Goal: Task Accomplishment & Management: Manage account settings

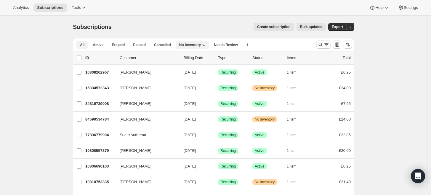
click at [84, 46] on span "All" at bounding box center [82, 45] width 4 height 5
click at [83, 44] on span "All" at bounding box center [82, 45] width 4 height 5
click at [317, 43] on div at bounding box center [334, 45] width 40 height 12
click at [320, 48] on button "Search and filter results" at bounding box center [323, 45] width 14 height 8
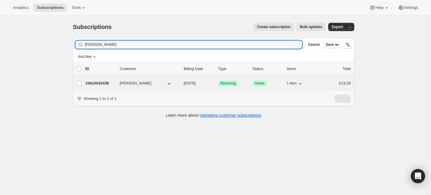
type input "[PERSON_NAME]"
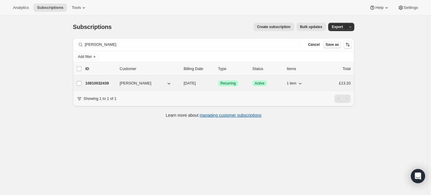
click at [107, 82] on p "10810032439" at bounding box center [100, 84] width 30 height 6
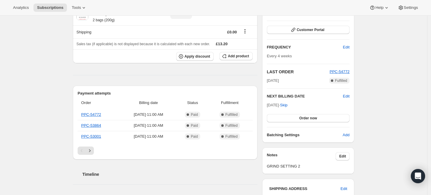
scroll to position [99, 0]
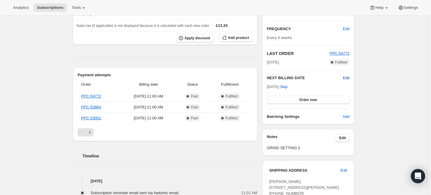
click at [348, 78] on span "Edit" at bounding box center [346, 78] width 7 height 6
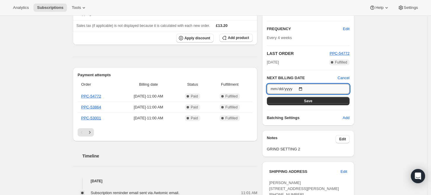
click at [301, 87] on input "[DATE]" at bounding box center [308, 89] width 83 height 10
type input "[DATE]"
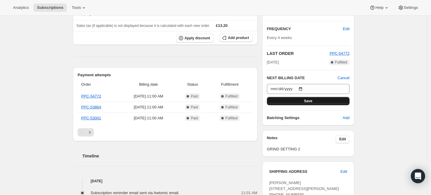
click at [312, 102] on span "Save" at bounding box center [308, 101] width 8 height 5
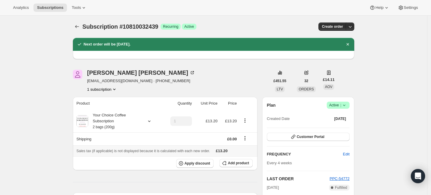
scroll to position [0, 0]
